Goal: Navigation & Orientation: Understand site structure

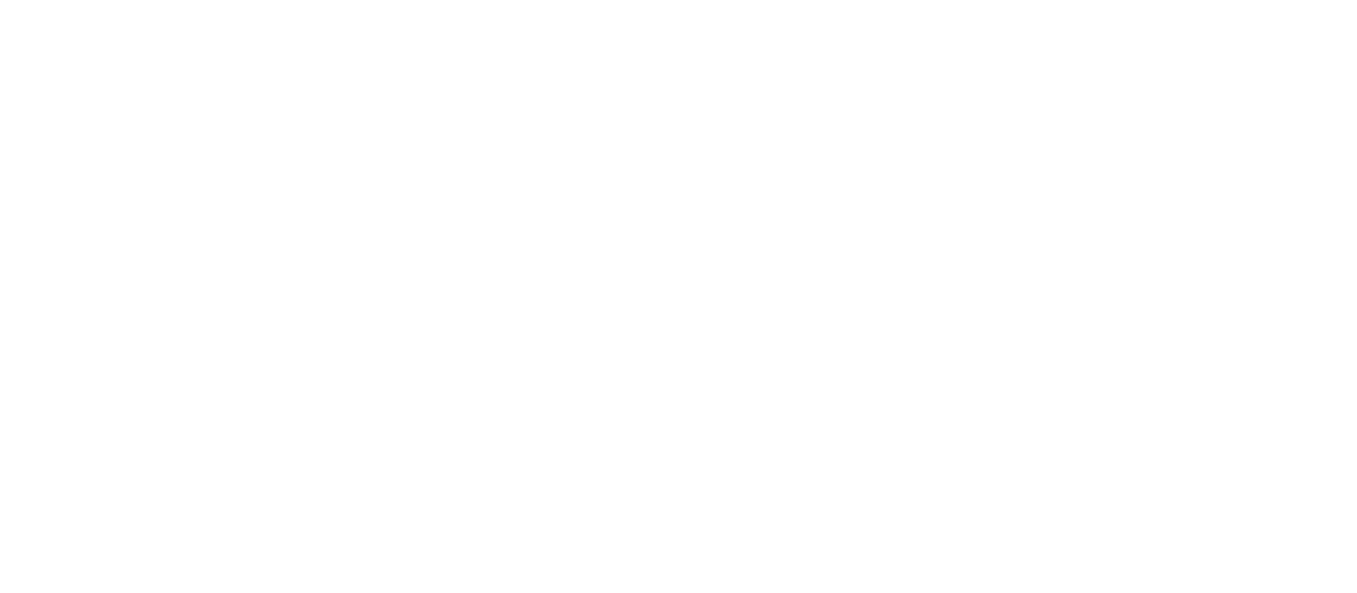
click at [830, 251] on div at bounding box center [678, 296] width 1357 height 593
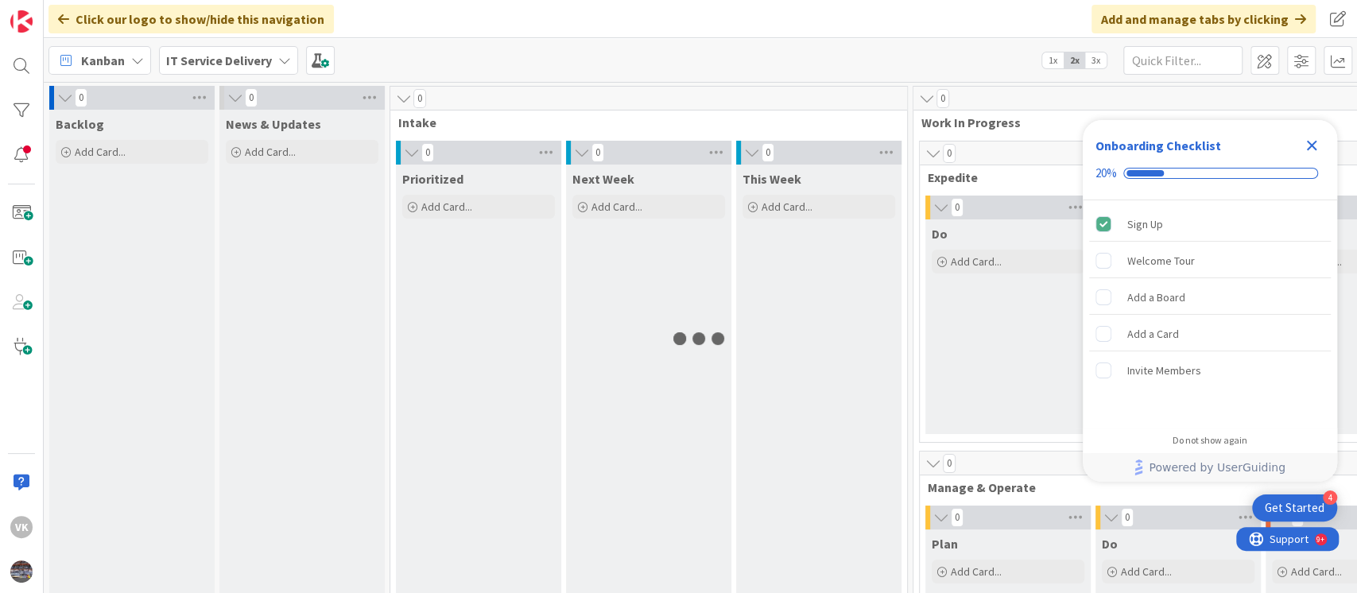
click at [534, 21] on div "Click our logo to show/hide this navigation Add and manage tabs by clicking" at bounding box center [700, 19] width 1313 height 38
click at [1307, 143] on icon "Close Checklist" at bounding box center [1311, 145] width 19 height 19
